Goal: Task Accomplishment & Management: Use online tool/utility

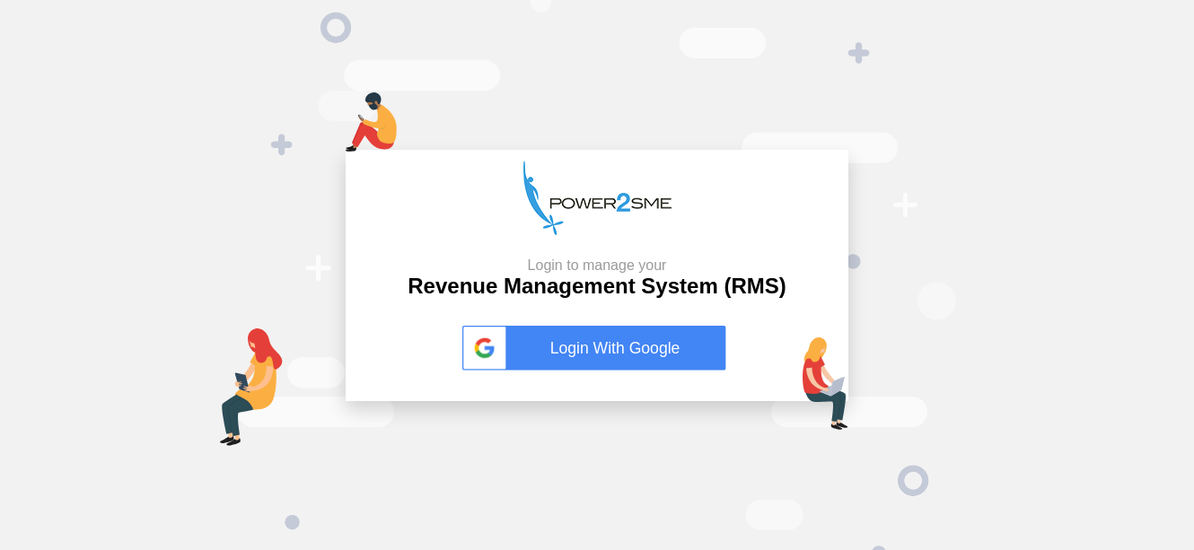
click at [604, 329] on link "Login With Google" at bounding box center [596, 348] width 269 height 45
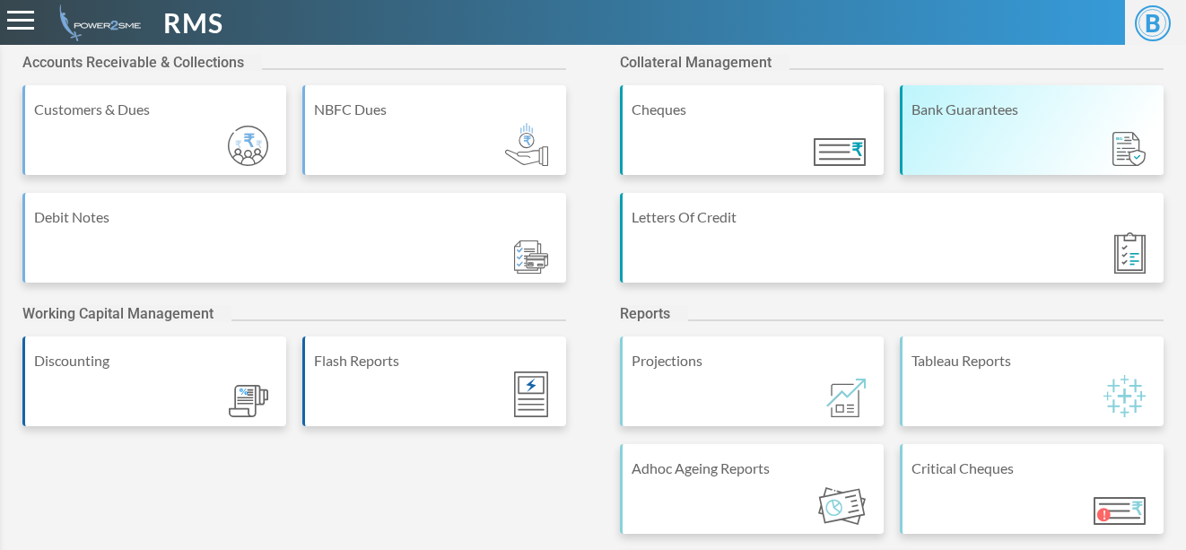
click at [930, 125] on div "Bank Guarantees" at bounding box center [1032, 130] width 264 height 90
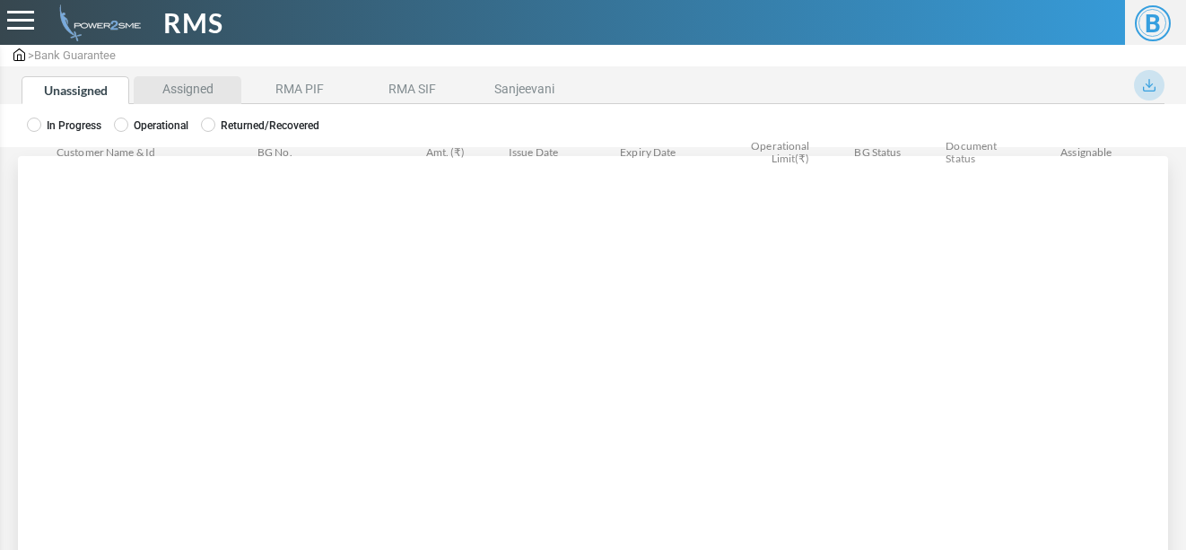
click at [192, 95] on li "Assigned" at bounding box center [188, 90] width 108 height 28
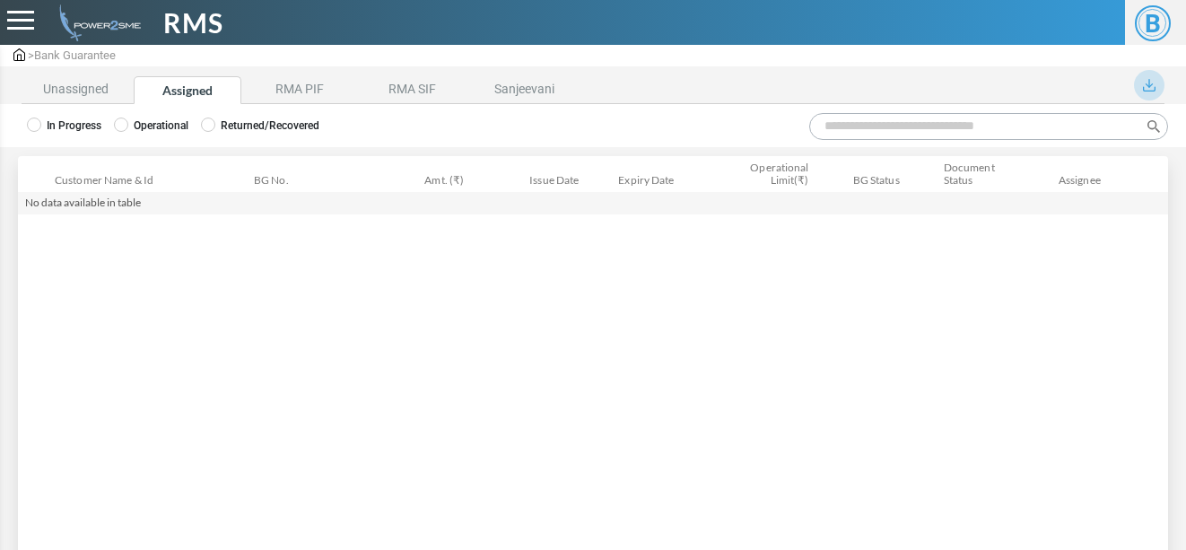
click at [118, 136] on div "In Progress Operational Returned/Recovered" at bounding box center [593, 125] width 1186 height 43
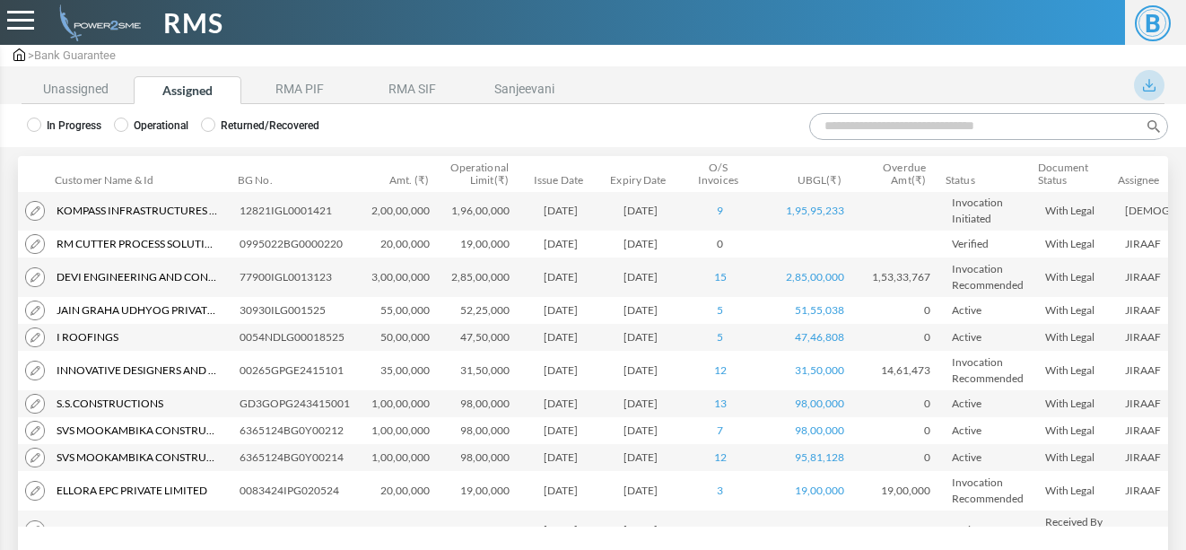
click at [838, 129] on input "Search:" at bounding box center [988, 126] width 359 height 27
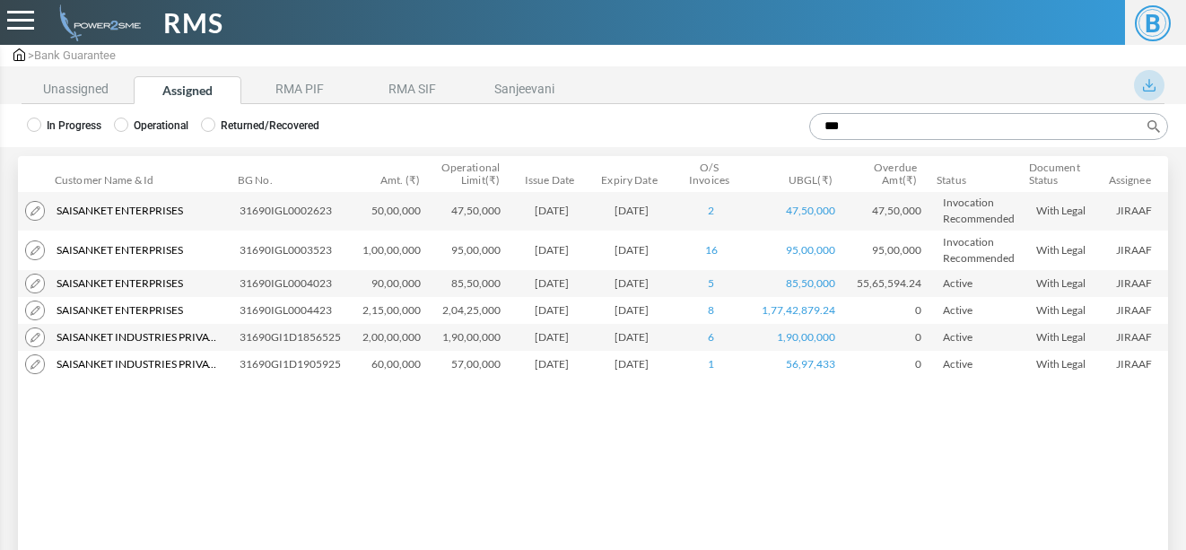
type input "***"
